Goal: Obtain resource: Download file/media

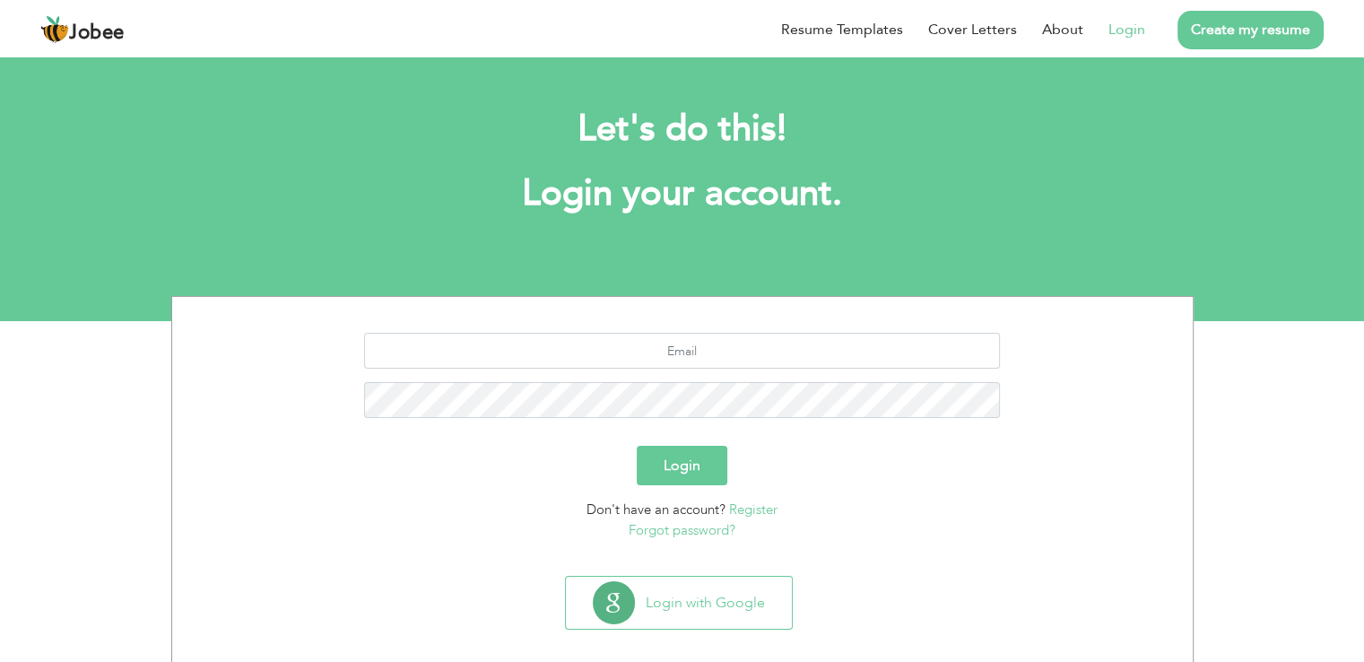
click at [1123, 26] on link "Login" at bounding box center [1126, 30] width 37 height 22
click at [600, 360] on input "text" at bounding box center [682, 351] width 636 height 36
type input "saeed.saberi@gmail.com"
click at [669, 465] on button "Login" at bounding box center [682, 465] width 91 height 39
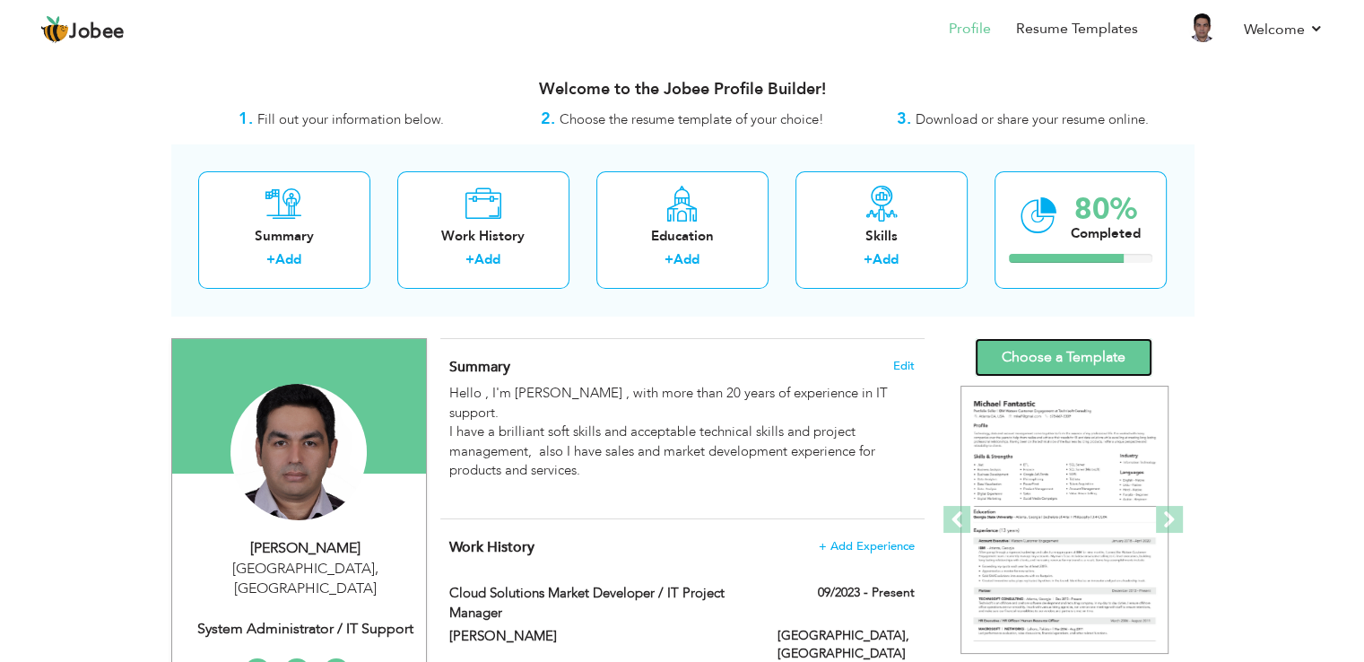
click at [1039, 356] on link "Choose a Template" at bounding box center [1064, 357] width 178 height 39
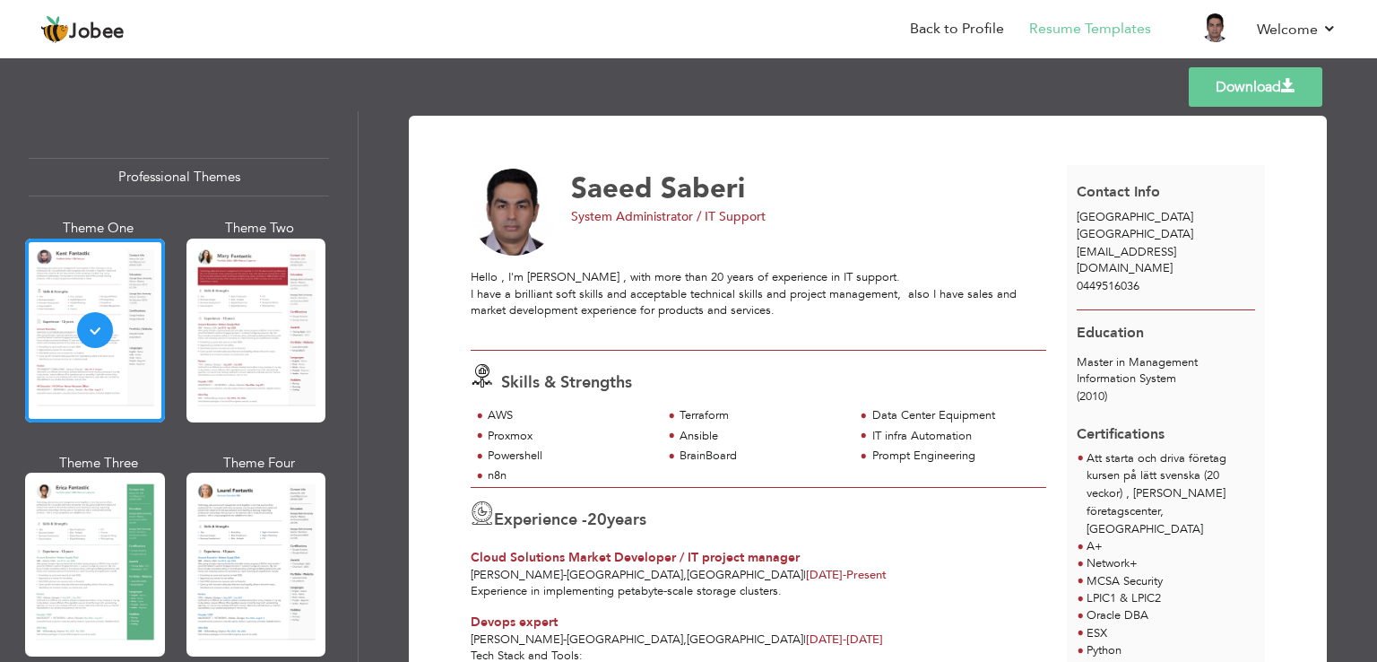
click at [1220, 83] on link "Download" at bounding box center [1256, 86] width 134 height 39
